Goal: Information Seeking & Learning: Compare options

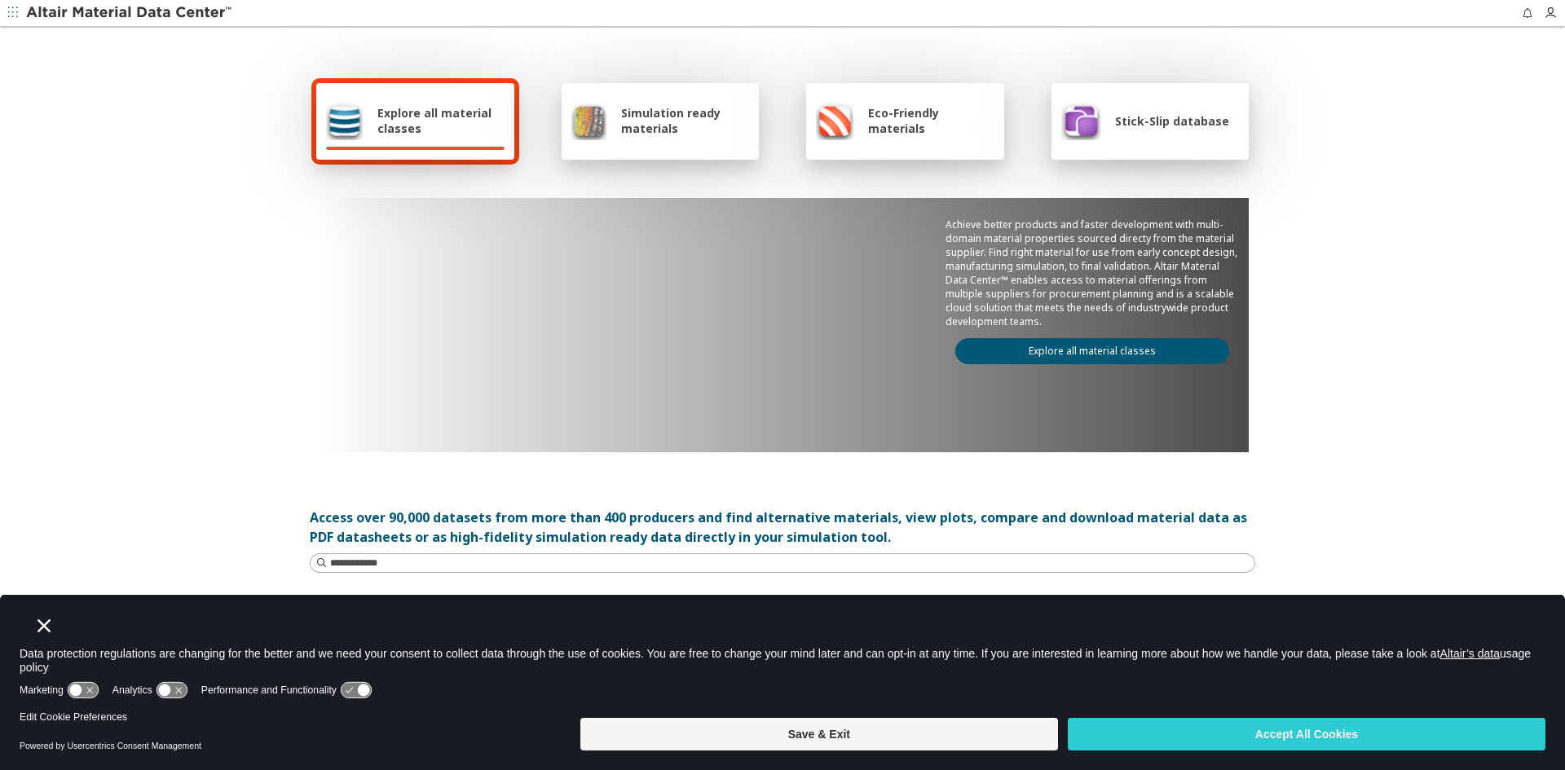
scroll to position [82, 0]
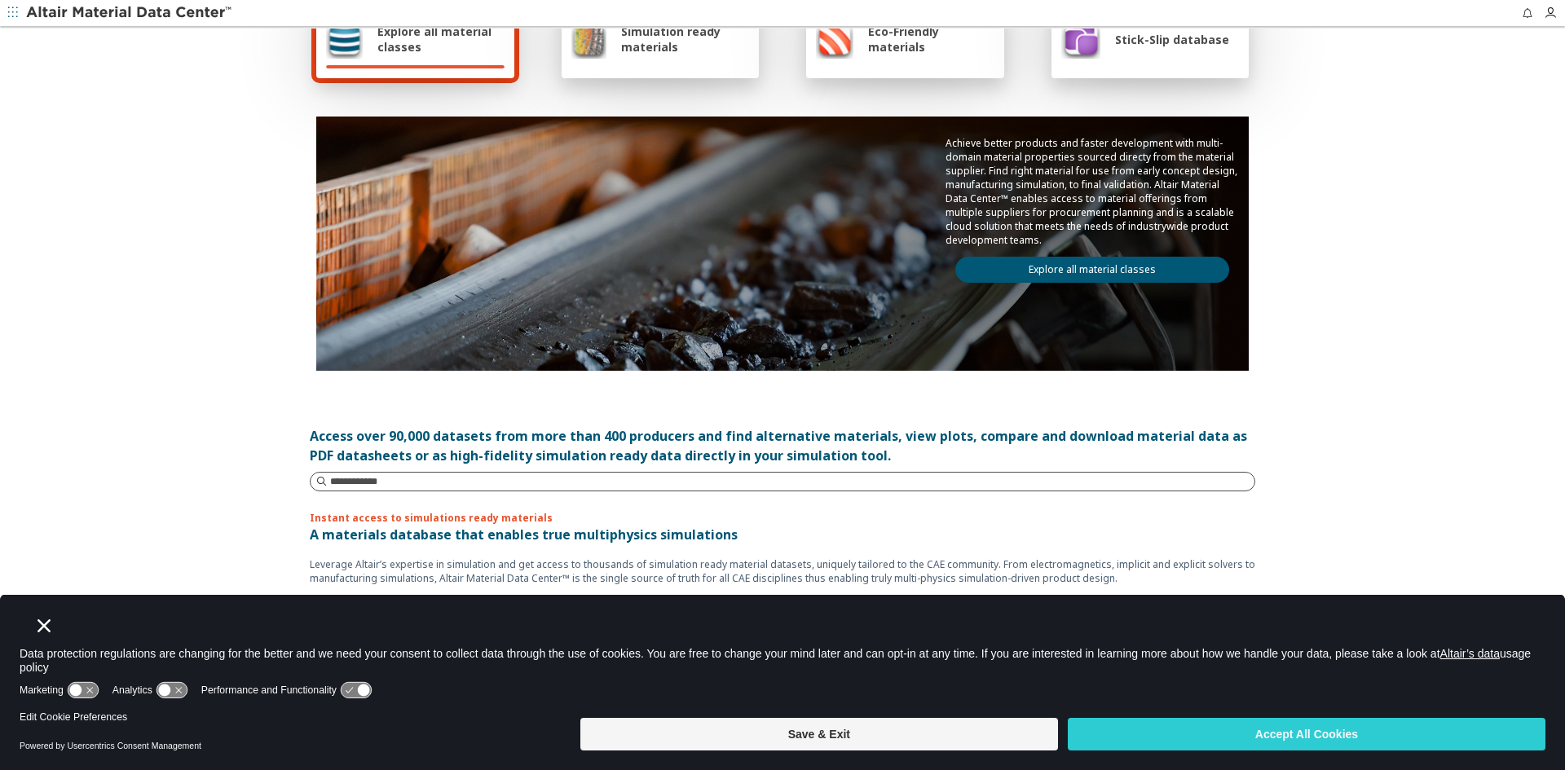
click at [434, 477] on input at bounding box center [792, 482] width 924 height 16
type input "*******"
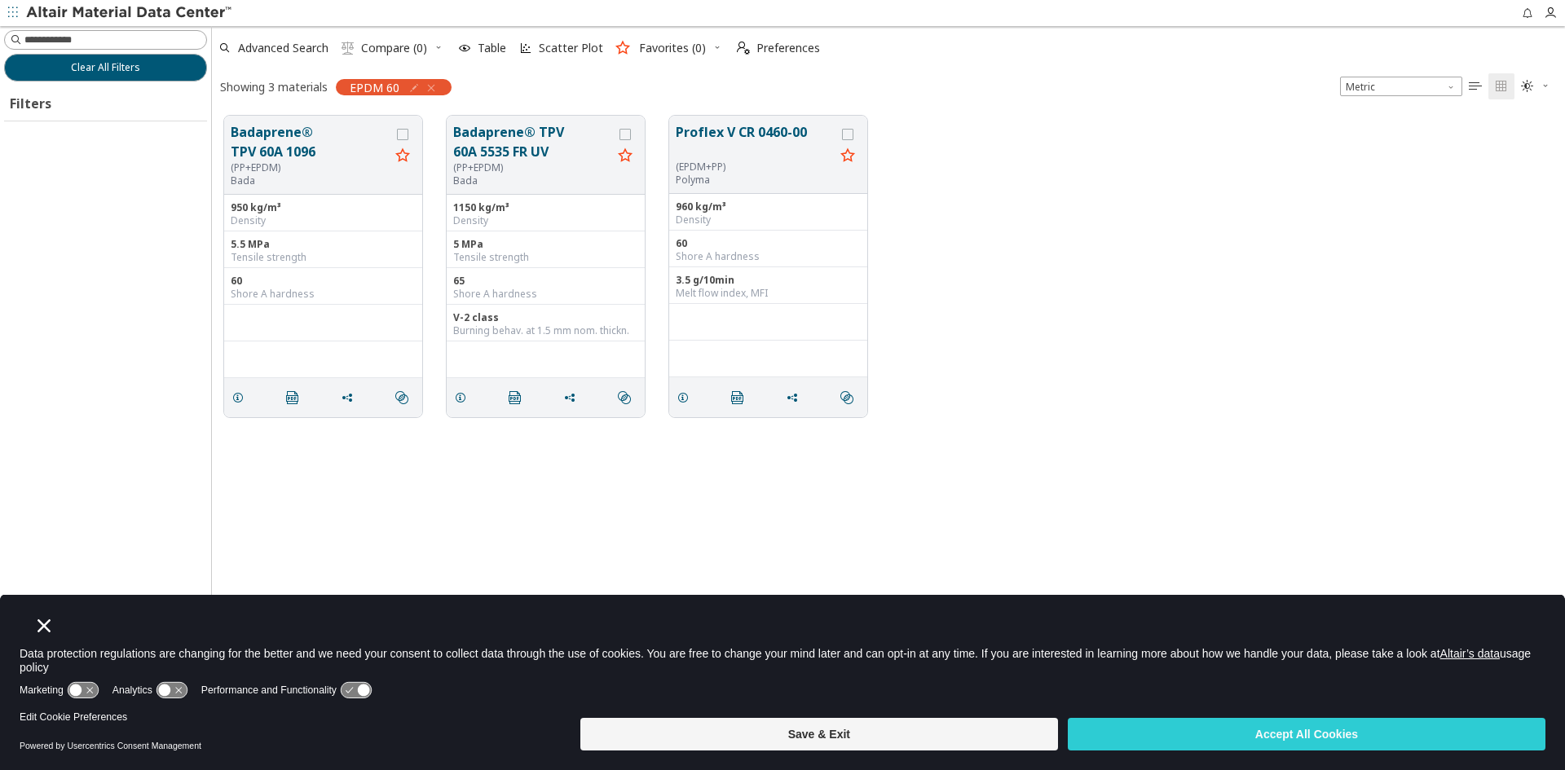
scroll to position [606, 1341]
click at [312, 155] on button "Badaprene® TPV 60A 1096" at bounding box center [310, 141] width 159 height 39
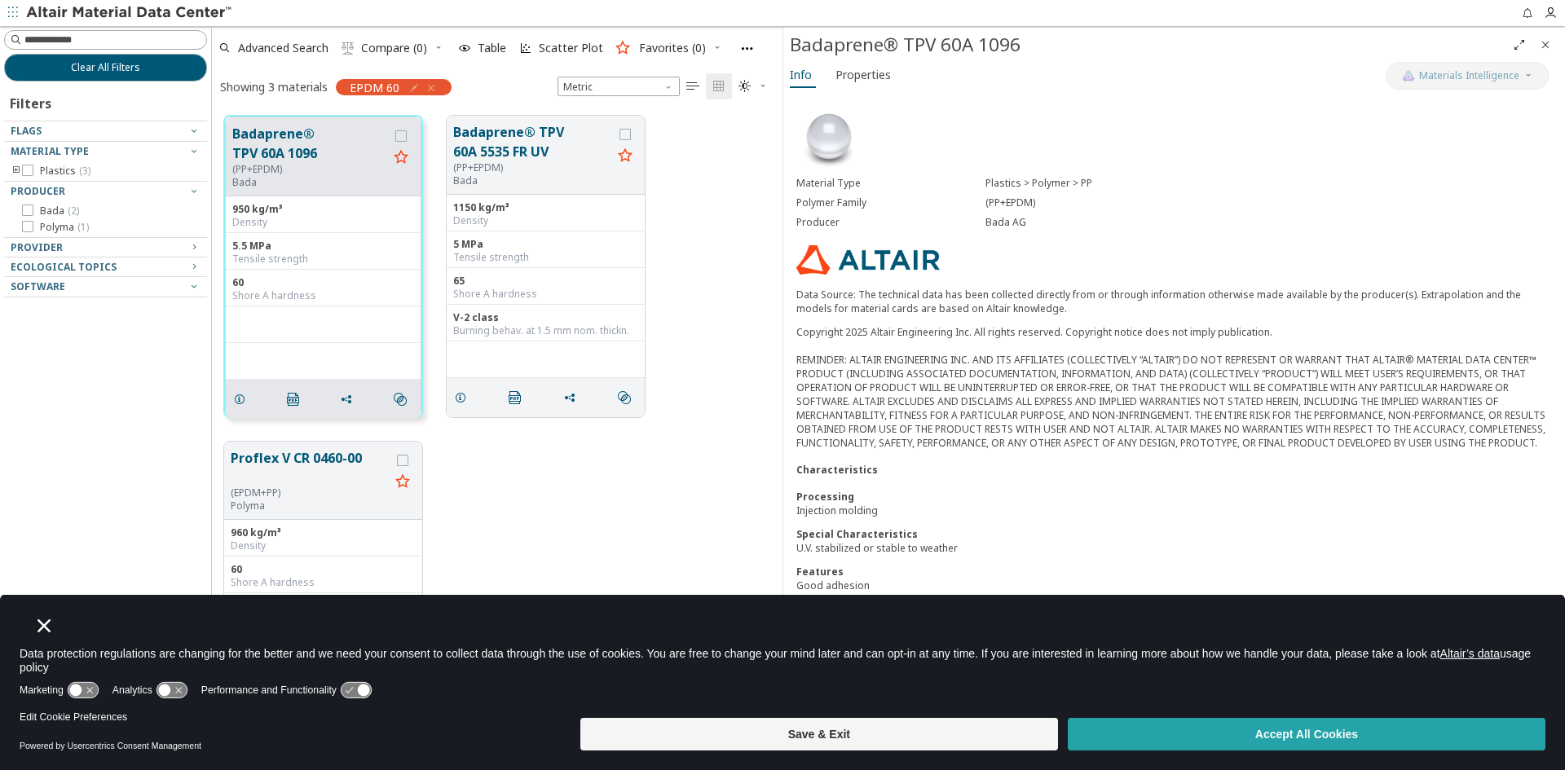
click at [1201, 740] on button "Accept All Cookies" at bounding box center [1307, 734] width 478 height 33
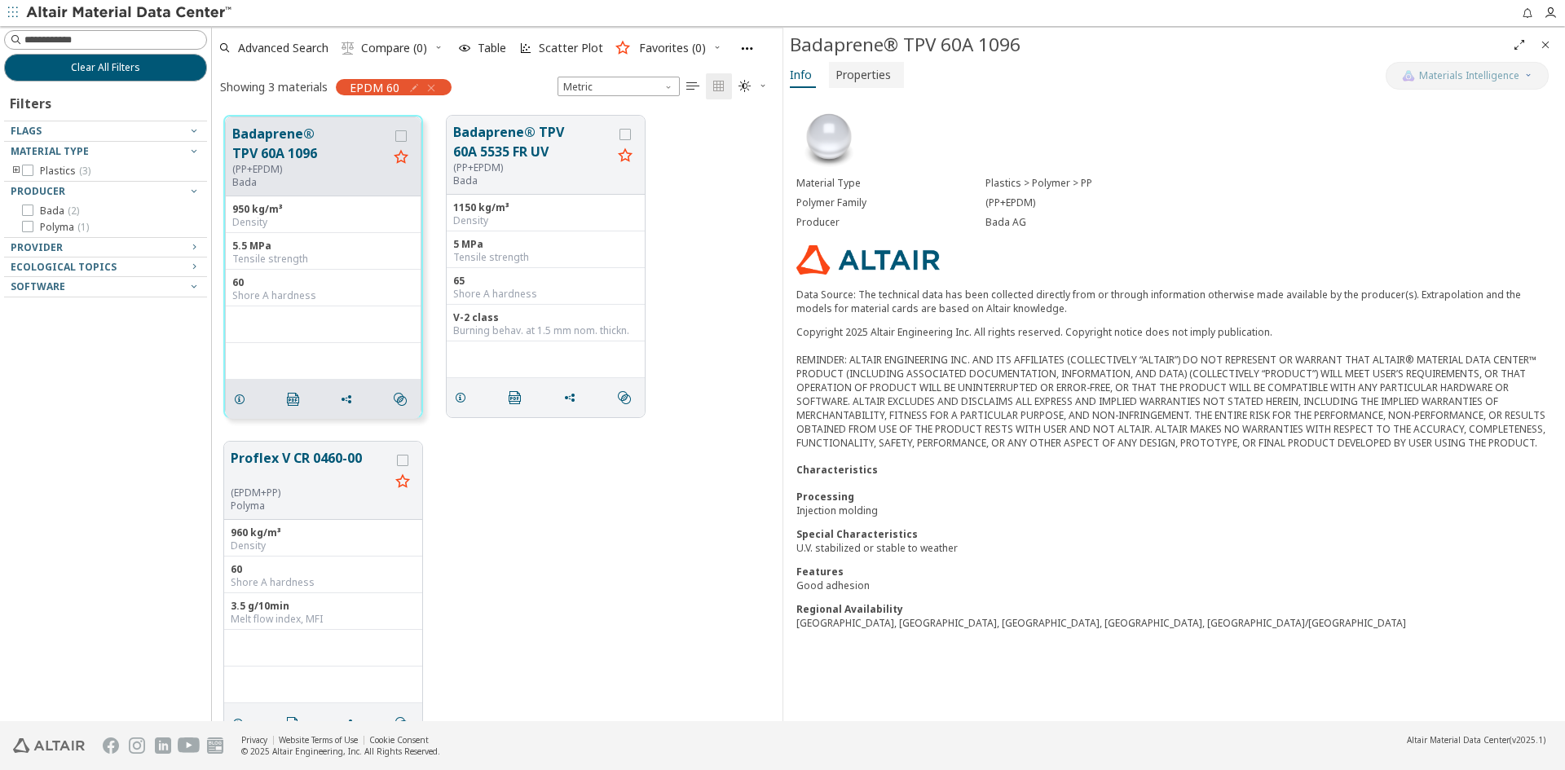
click at [851, 69] on span "Properties" at bounding box center [862, 75] width 55 height 26
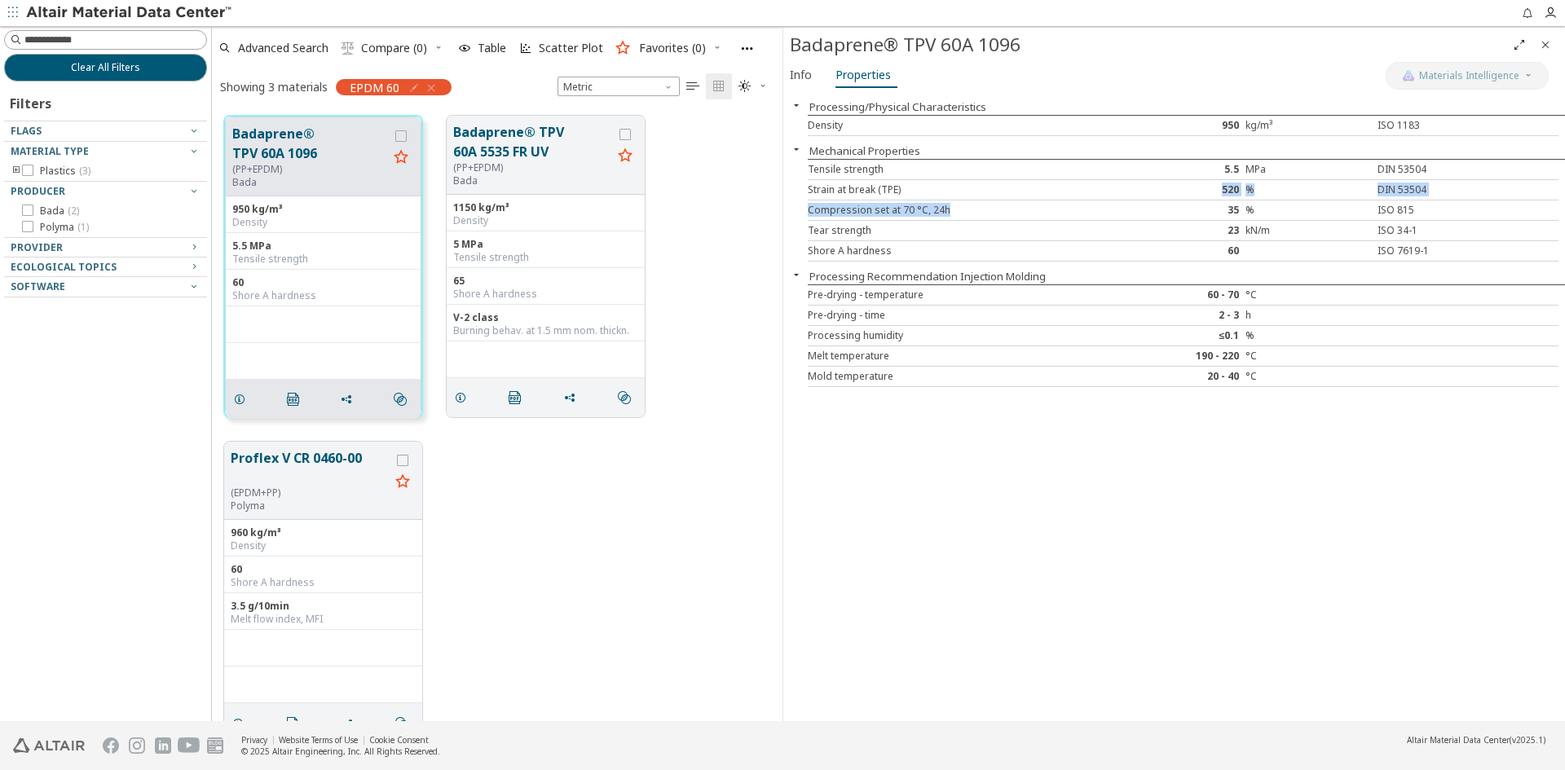
click at [1061, 200] on div "Tensile strength 5.5 MPa DIN 53504 Strain at break (TPE) 520 % DIN 53504 Compre…" at bounding box center [1186, 210] width 757 height 103
click at [518, 159] on button "Badaprene® TPV 60A 5535 FR UV" at bounding box center [532, 141] width 159 height 39
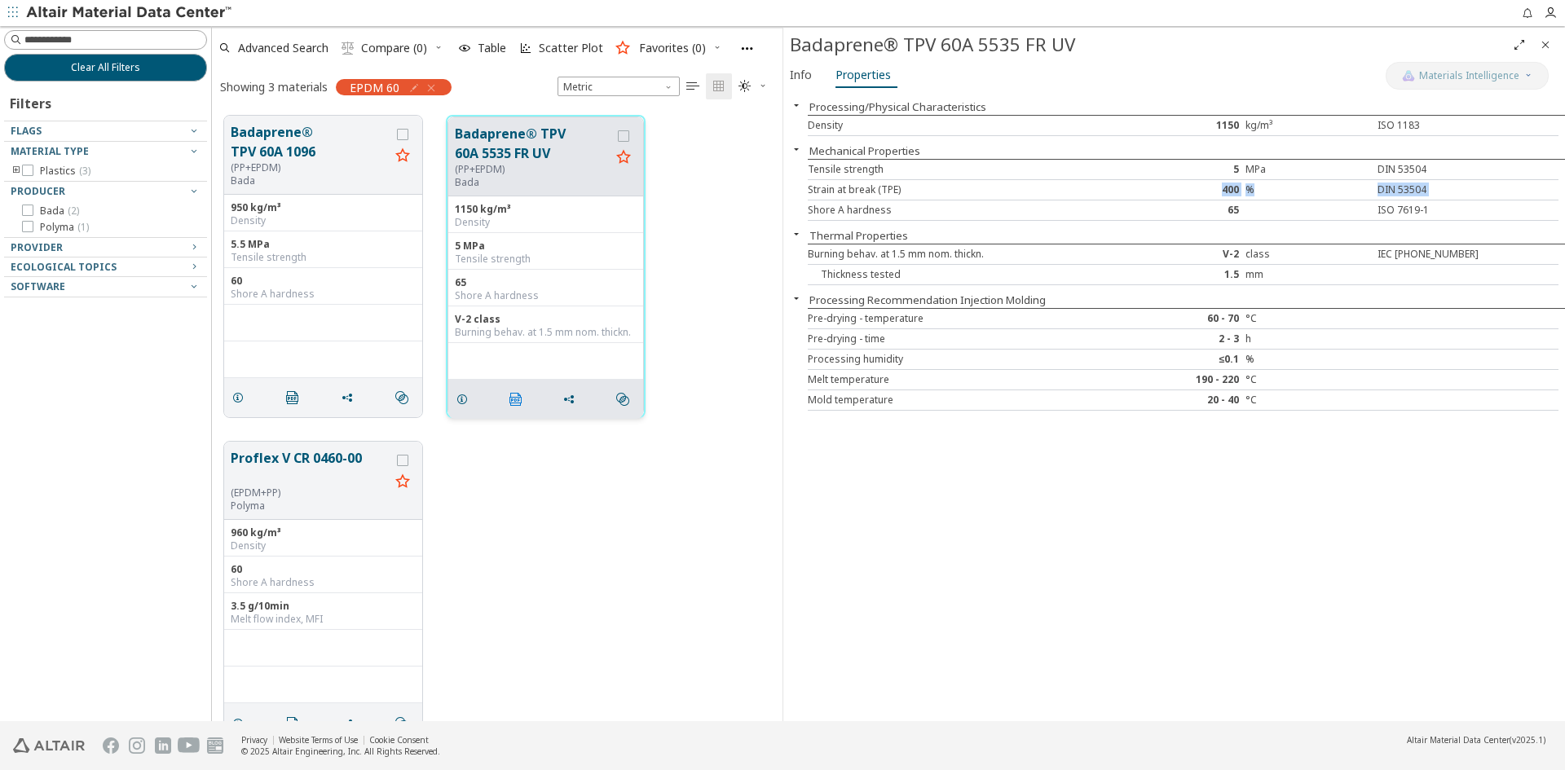
click at [518, 410] on span "" at bounding box center [519, 399] width 26 height 31
click at [324, 477] on button "Proflex V CR 0460-00" at bounding box center [310, 467] width 159 height 38
